Goal: Task Accomplishment & Management: Use online tool/utility

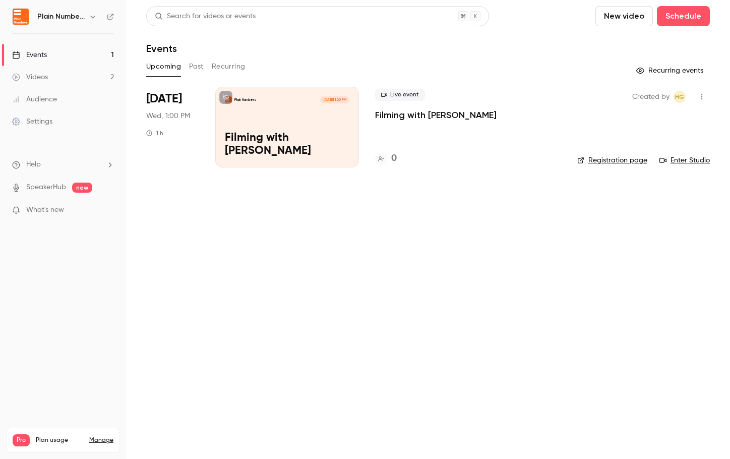
click at [334, 136] on div "Plain Numbers [DATE] 1:00 PM Filming with [PERSON_NAME]" at bounding box center [287, 127] width 144 height 81
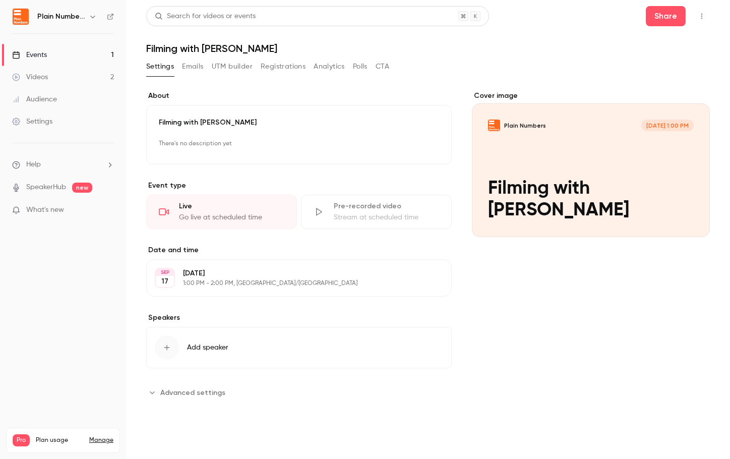
click at [242, 207] on div "Live" at bounding box center [231, 206] width 105 height 10
click at [584, 165] on div "Cover image" at bounding box center [591, 164] width 238 height 146
click at [0, 0] on input "Plain Numbers [DATE] 1:00 PM Filming with [PERSON_NAME]" at bounding box center [0, 0] width 0 height 0
click at [258, 220] on div "Go live at scheduled time" at bounding box center [231, 217] width 105 height 10
click at [67, 50] on link "Events 1" at bounding box center [63, 55] width 126 height 22
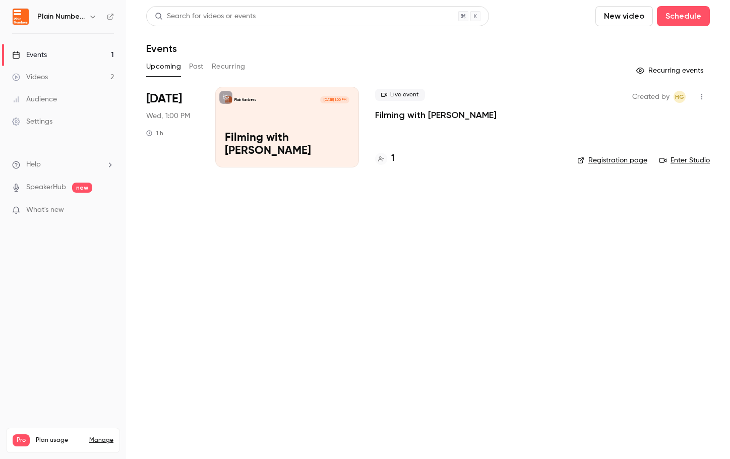
click at [303, 122] on div "Plain Numbers Sep 17, 1:00 PM Filming with Doug" at bounding box center [287, 127] width 144 height 81
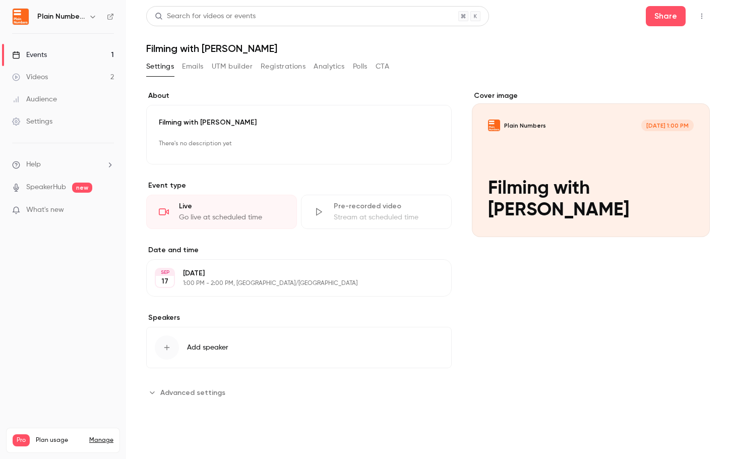
click at [45, 54] on div "Events" at bounding box center [29, 55] width 35 height 10
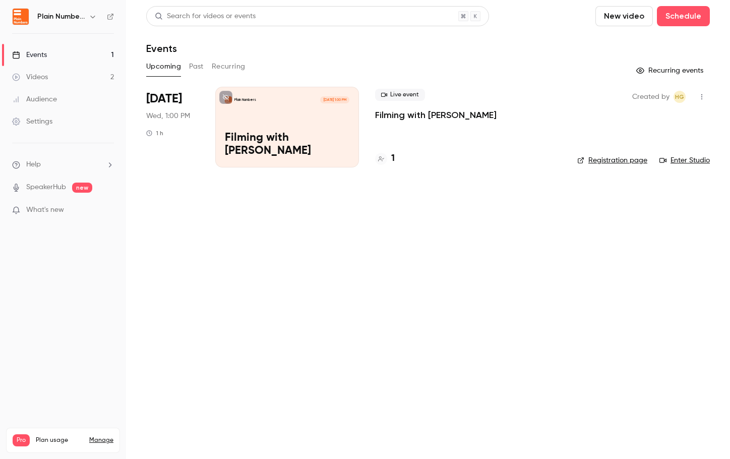
click at [681, 158] on link "Enter Studio" at bounding box center [685, 160] width 50 height 10
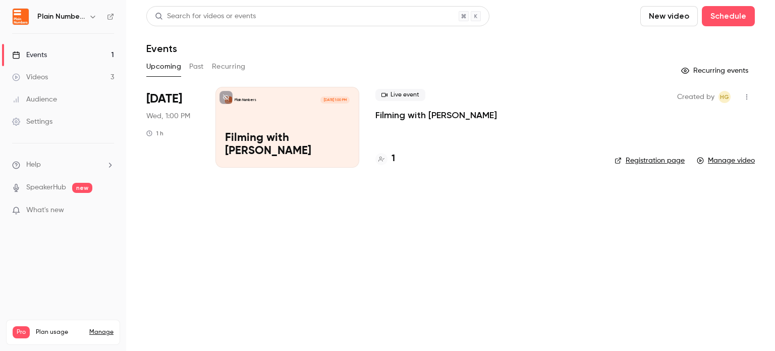
click at [744, 160] on link "Manage video" at bounding box center [726, 160] width 58 height 10
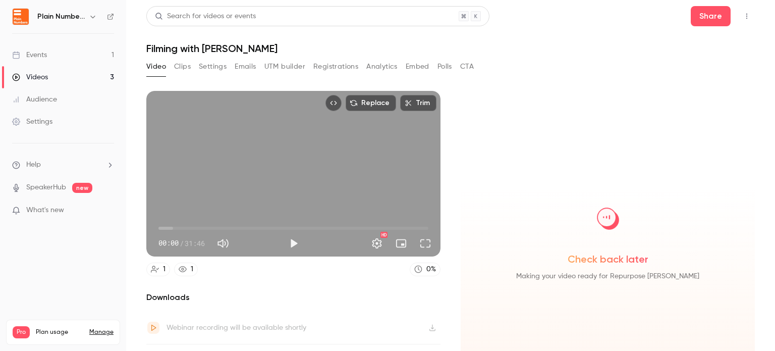
click at [189, 71] on button "Clips" at bounding box center [182, 67] width 17 height 16
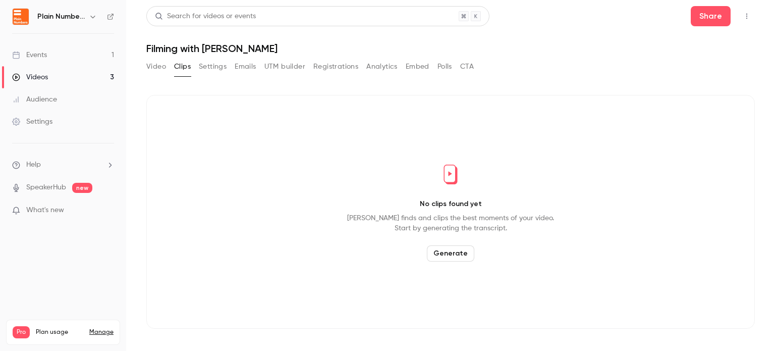
click at [207, 67] on button "Settings" at bounding box center [213, 67] width 28 height 16
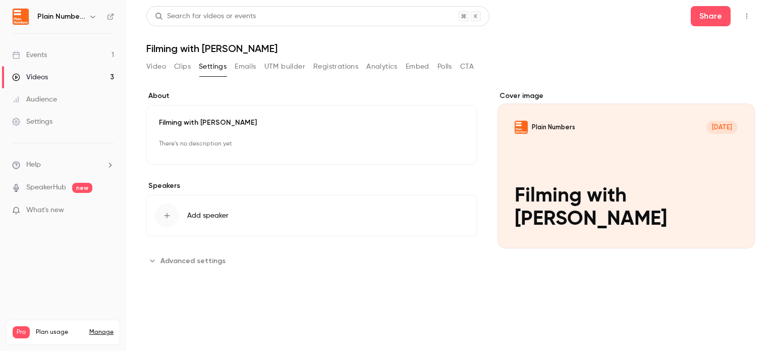
click at [160, 69] on button "Video" at bounding box center [156, 67] width 20 height 16
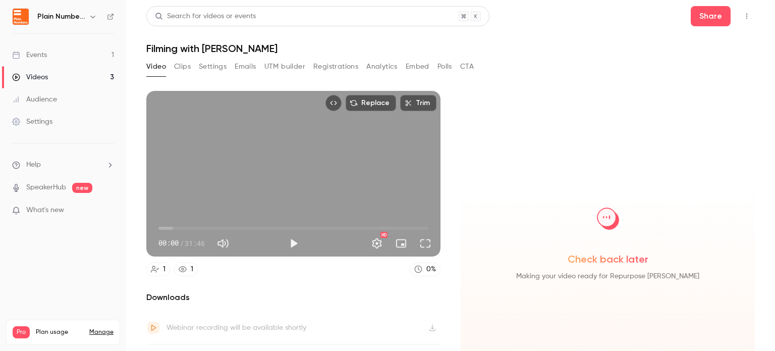
click at [357, 104] on button "Replace" at bounding box center [371, 103] width 50 height 16
click at [376, 243] on button "Settings" at bounding box center [377, 243] width 20 height 20
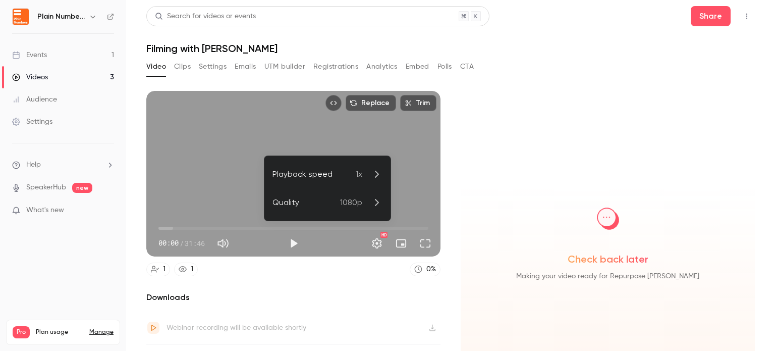
click at [373, 270] on div at bounding box center [387, 175] width 775 height 351
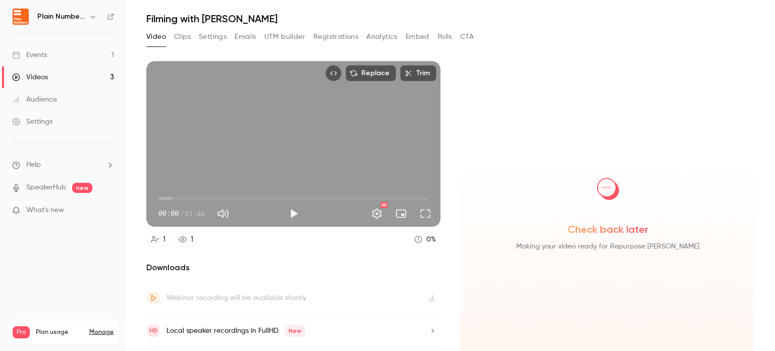
scroll to position [55, 0]
